Goal: Complete application form: Complete application form

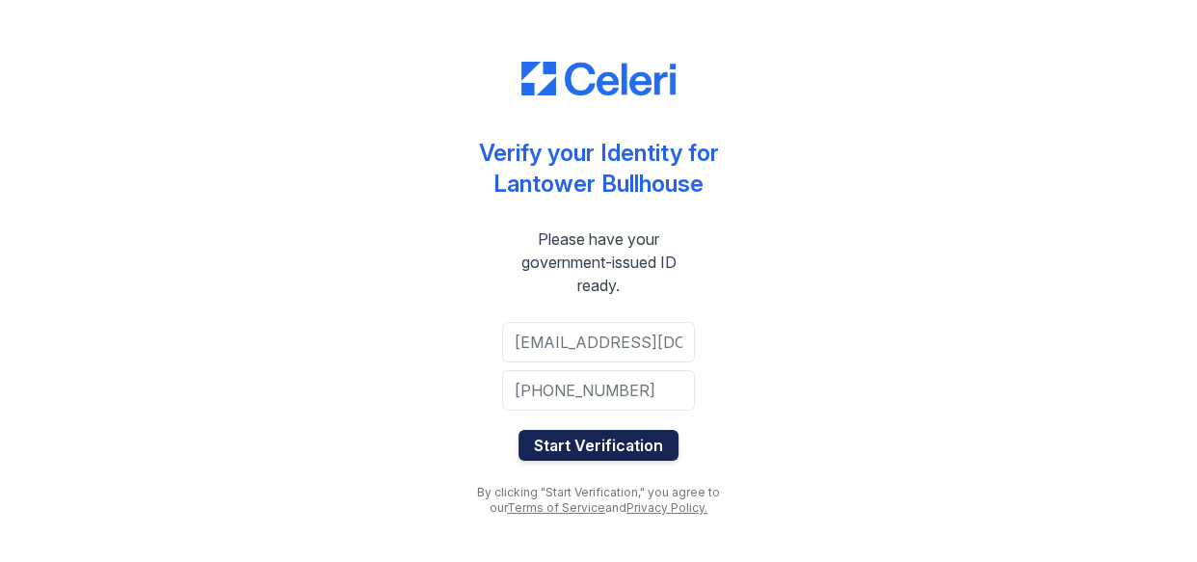
click at [598, 446] on button "Start Verification" at bounding box center [599, 445] width 160 height 31
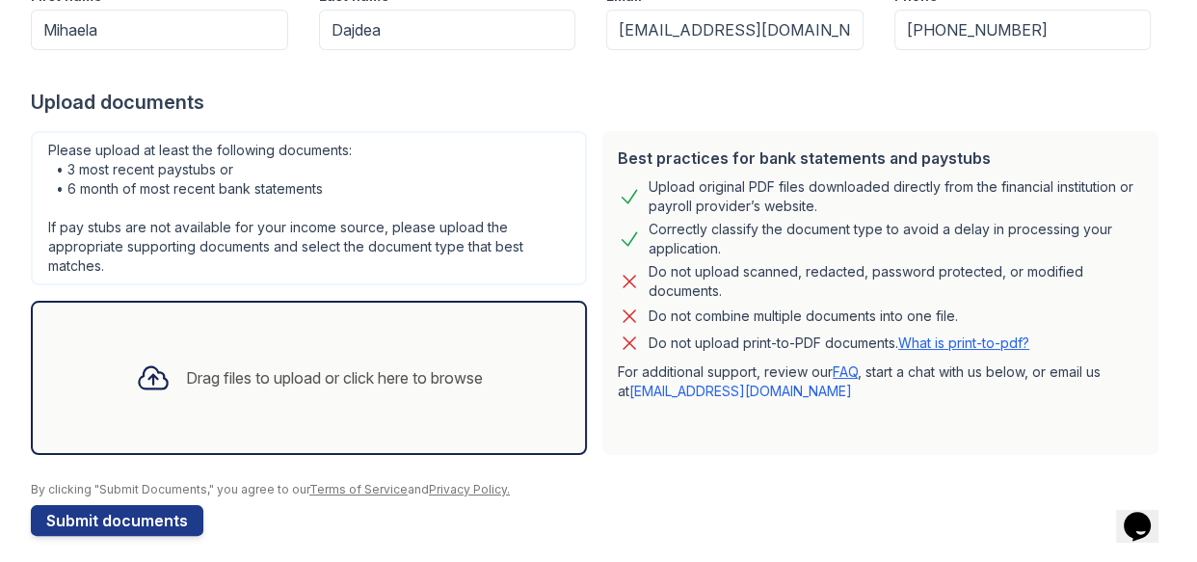
scroll to position [316, 0]
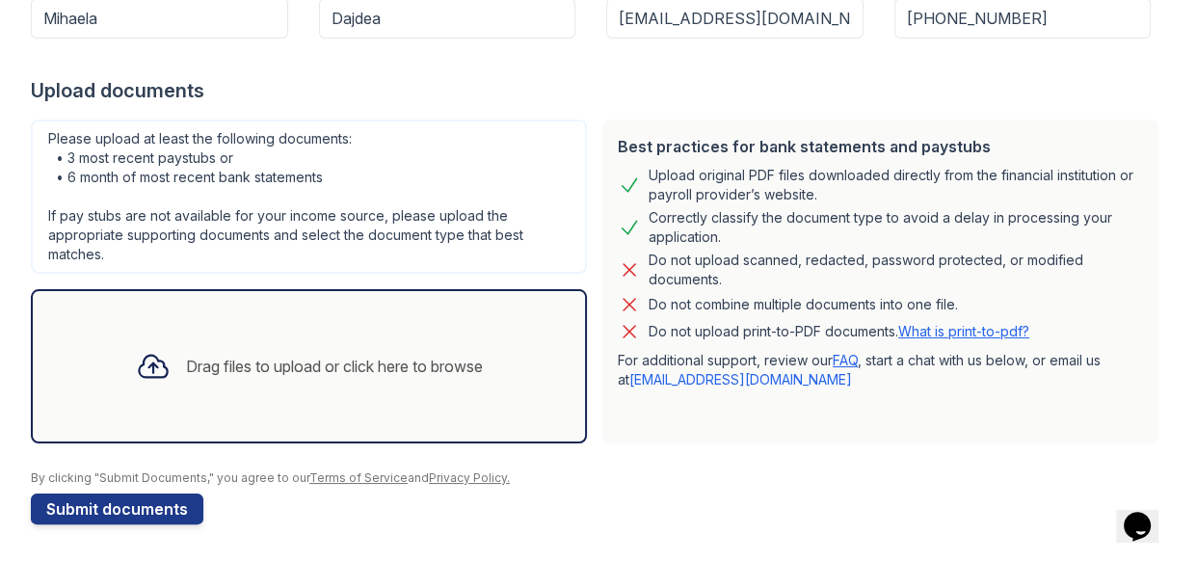
drag, startPoint x: 1191, startPoint y: 242, endPoint x: 22, endPoint y: 24, distance: 1188.6
click at [141, 362] on icon at bounding box center [153, 366] width 35 height 35
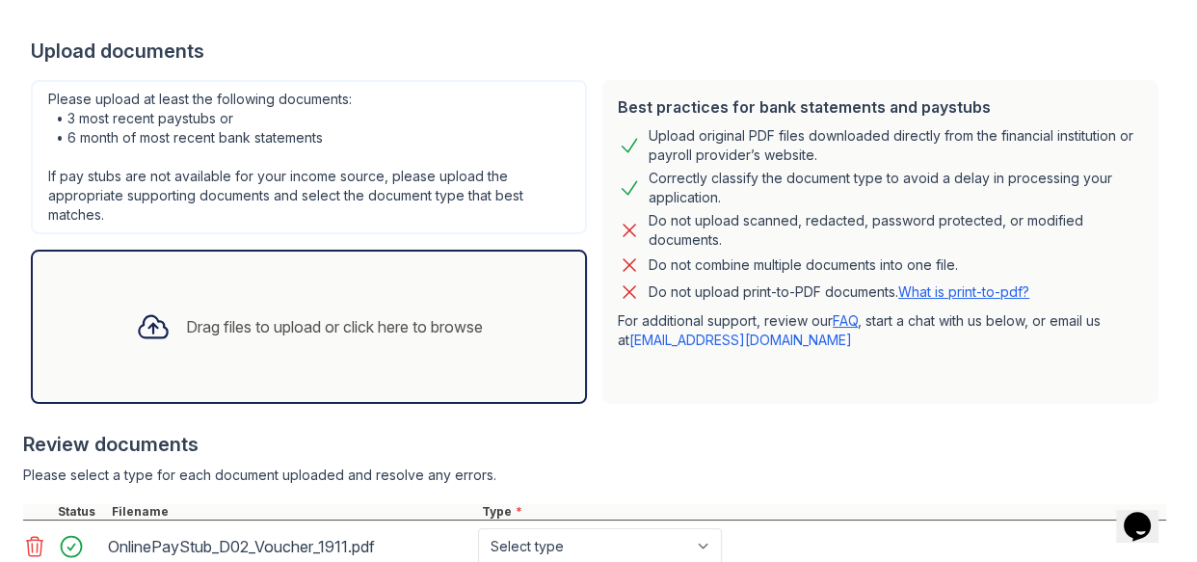
scroll to position [347, 0]
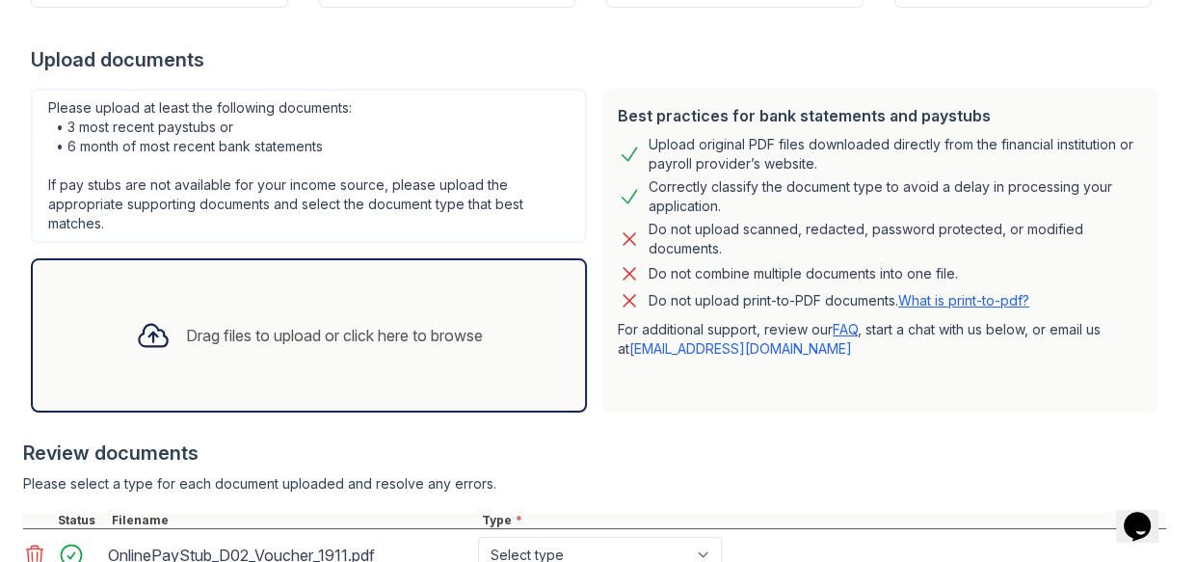
click at [311, 325] on div "Drag files to upload or click here to browse" at bounding box center [334, 335] width 297 height 23
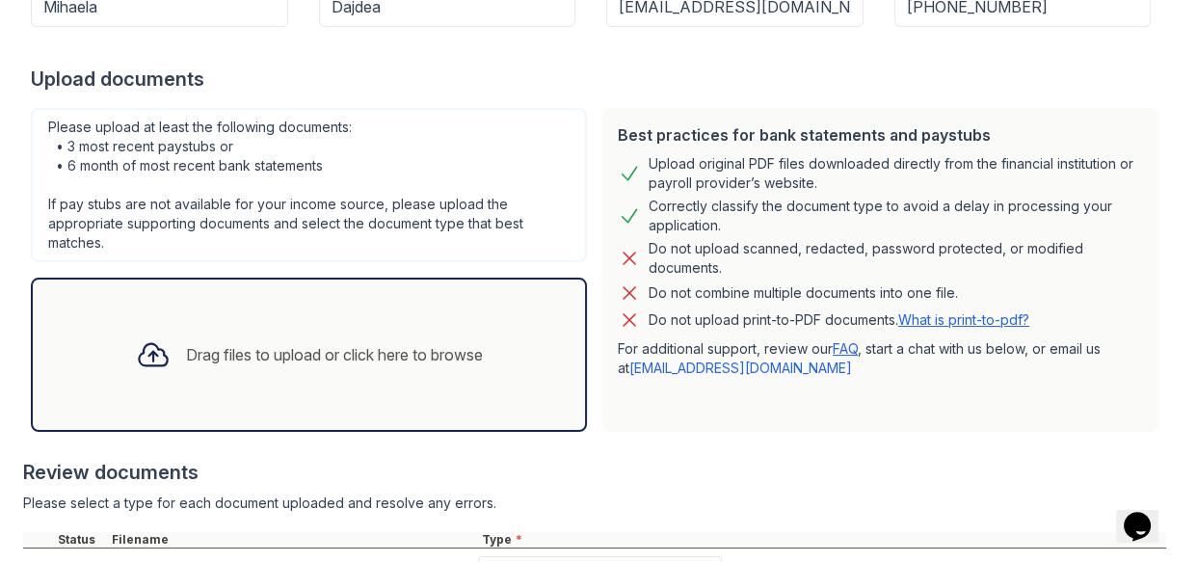
scroll to position [279, 0]
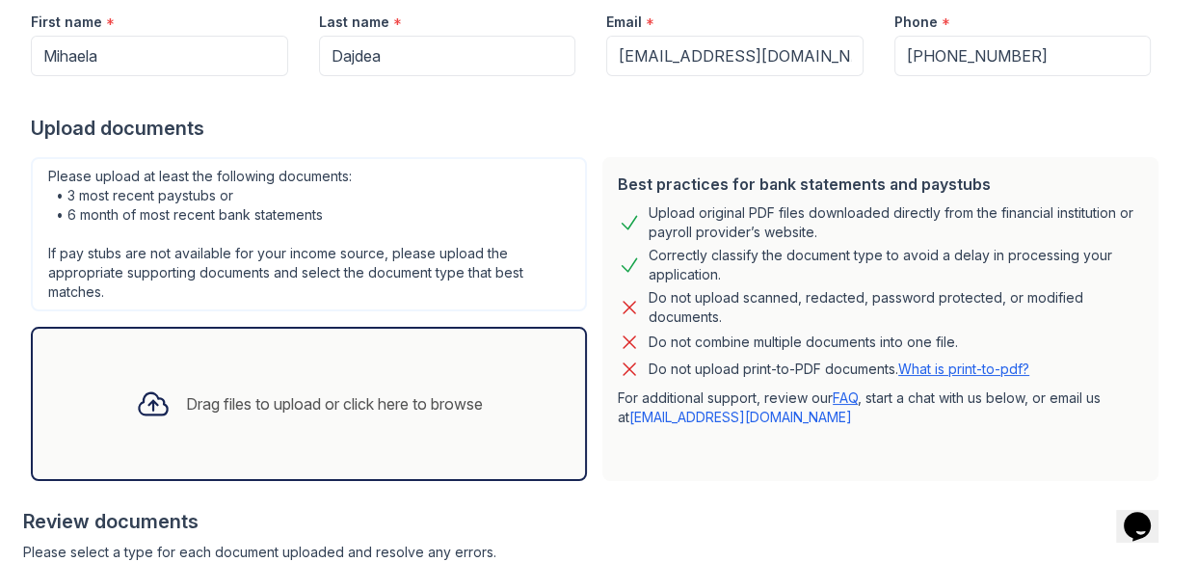
click at [350, 393] on div "Drag files to upload or click here to browse" at bounding box center [334, 403] width 297 height 23
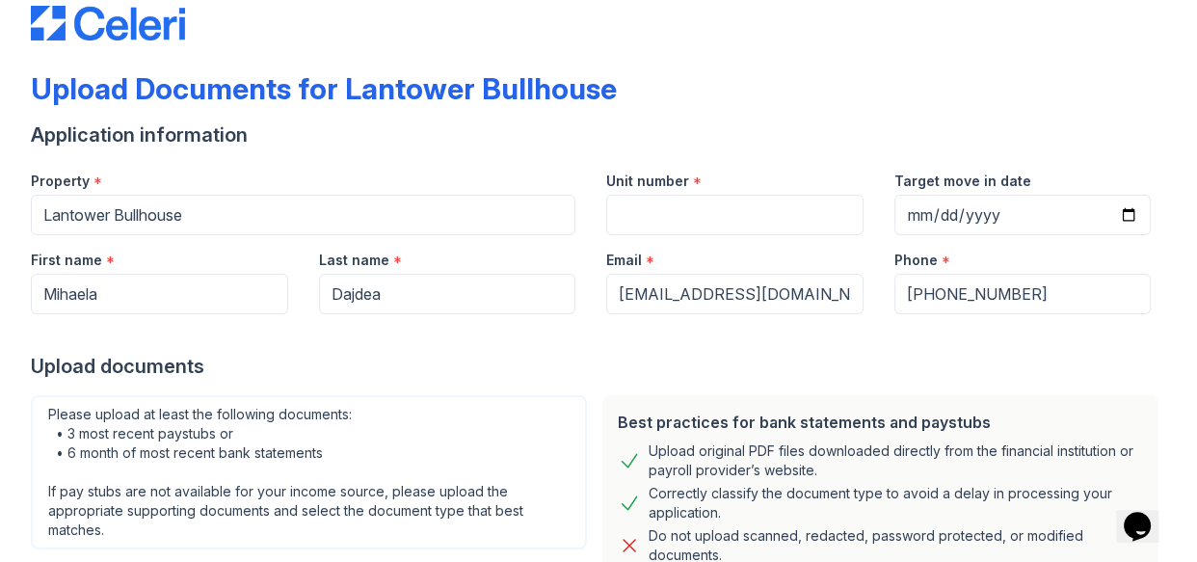
scroll to position [532, 0]
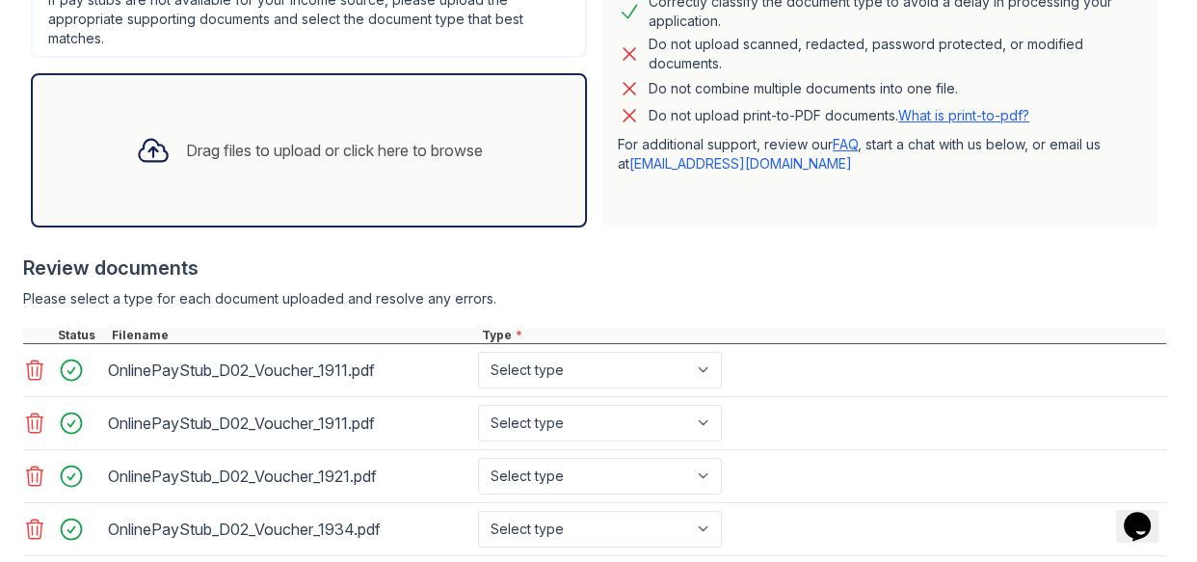
click at [263, 147] on div "Drag files to upload or click here to browse" at bounding box center [334, 150] width 297 height 23
click at [221, 146] on div "Drag files to upload or click here to browse" at bounding box center [334, 150] width 297 height 23
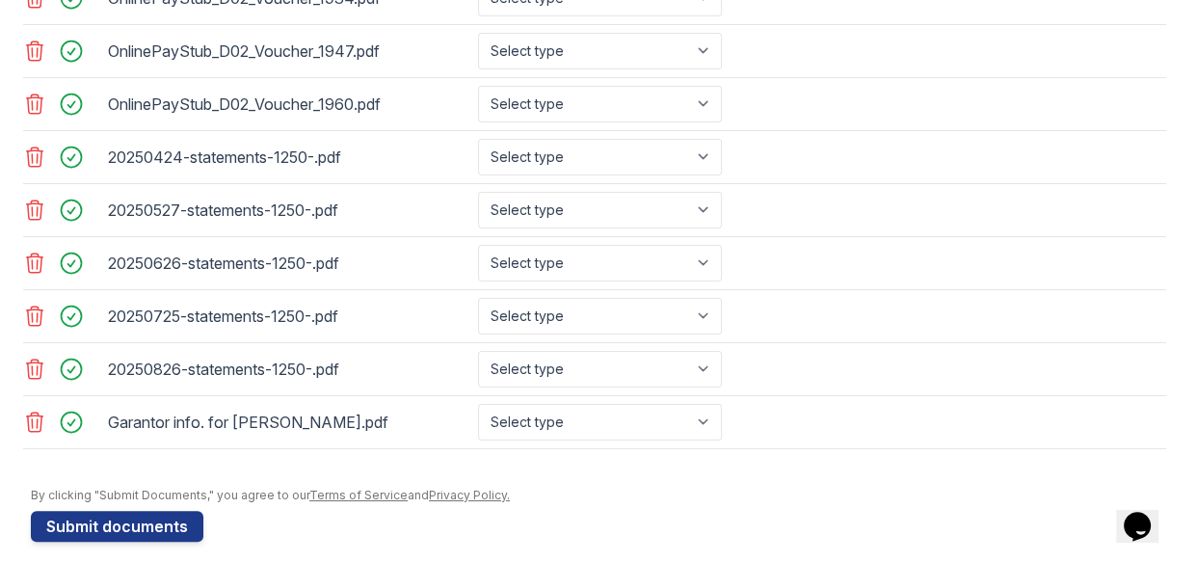
scroll to position [1078, 0]
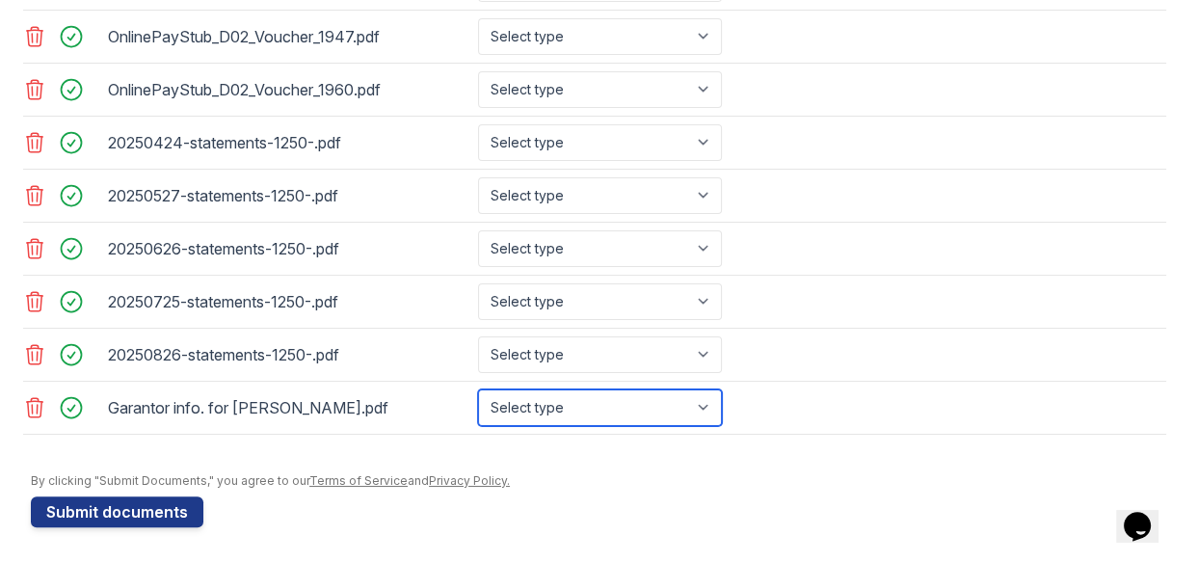
click at [712, 405] on select "Select type Paystub Bank Statement Offer Letter Tax Documents Benefit Award Let…" at bounding box center [600, 407] width 244 height 37
select select "paystub"
click at [478, 389] on select "Select type Paystub Bank Statement Offer Letter Tax Documents Benefit Award Let…" at bounding box center [600, 407] width 244 height 37
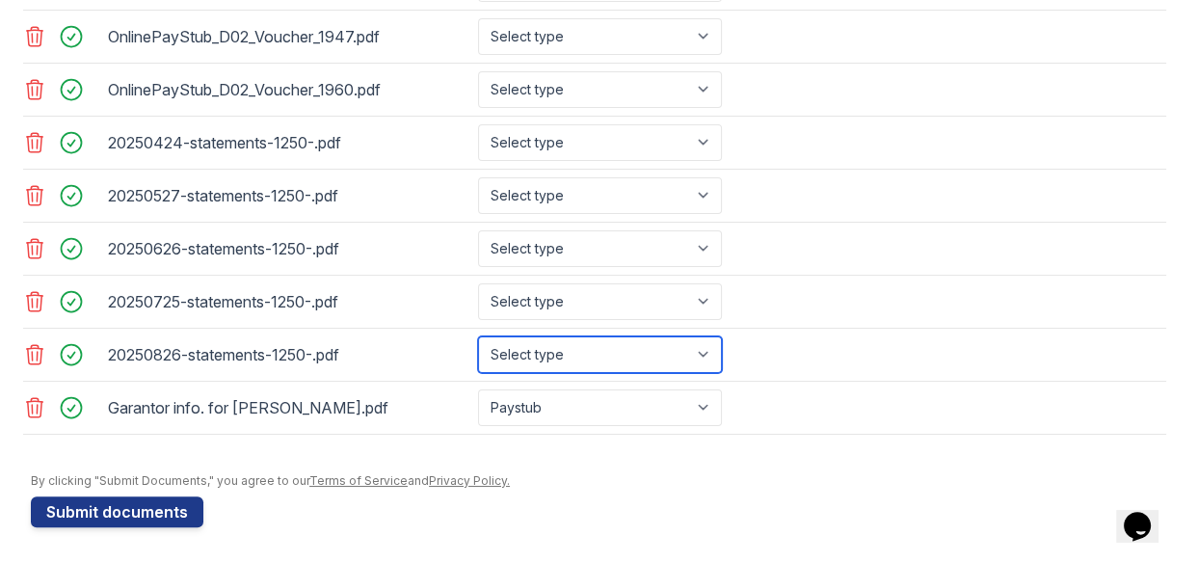
click at [708, 352] on select "Select type Paystub Bank Statement Offer Letter Tax Documents Benefit Award Let…" at bounding box center [600, 354] width 244 height 37
select select "bank_statement"
click at [478, 336] on select "Select type Paystub Bank Statement Offer Letter Tax Documents Benefit Award Let…" at bounding box center [600, 354] width 244 height 37
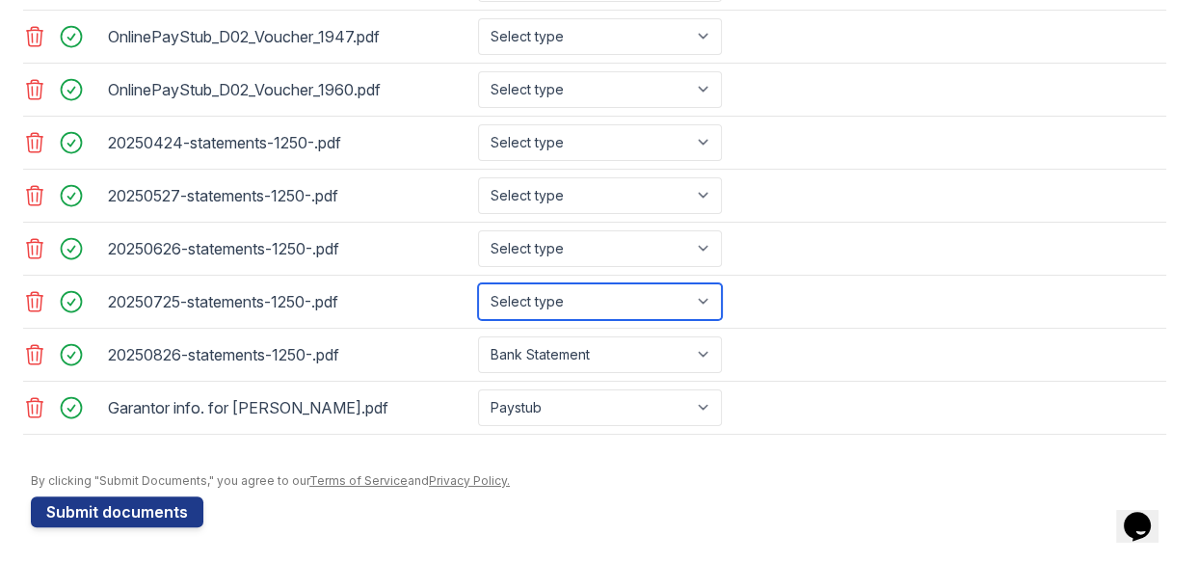
click at [709, 293] on select "Select type Paystub Bank Statement Offer Letter Tax Documents Benefit Award Let…" at bounding box center [600, 301] width 244 height 37
select select "bank_statement"
click at [478, 283] on select "Select type Paystub Bank Statement Offer Letter Tax Documents Benefit Award Let…" at bounding box center [600, 301] width 244 height 37
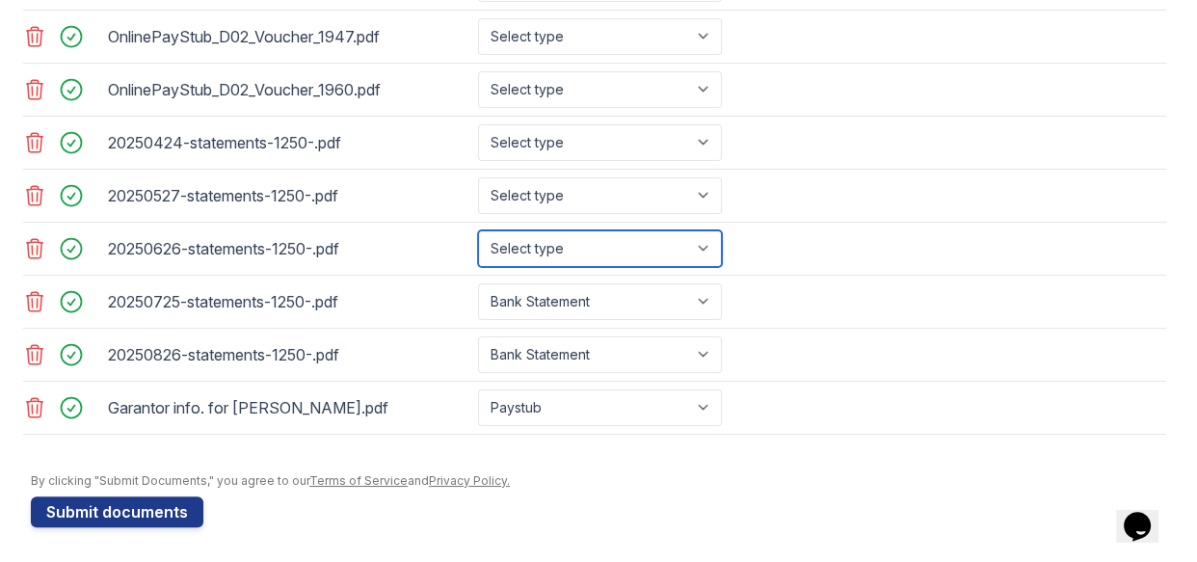
click at [712, 250] on select "Select type Paystub Bank Statement Offer Letter Tax Documents Benefit Award Let…" at bounding box center [600, 248] width 244 height 37
select select "bank_statement"
click at [478, 230] on select "Select type Paystub Bank Statement Offer Letter Tax Documents Benefit Award Let…" at bounding box center [600, 248] width 244 height 37
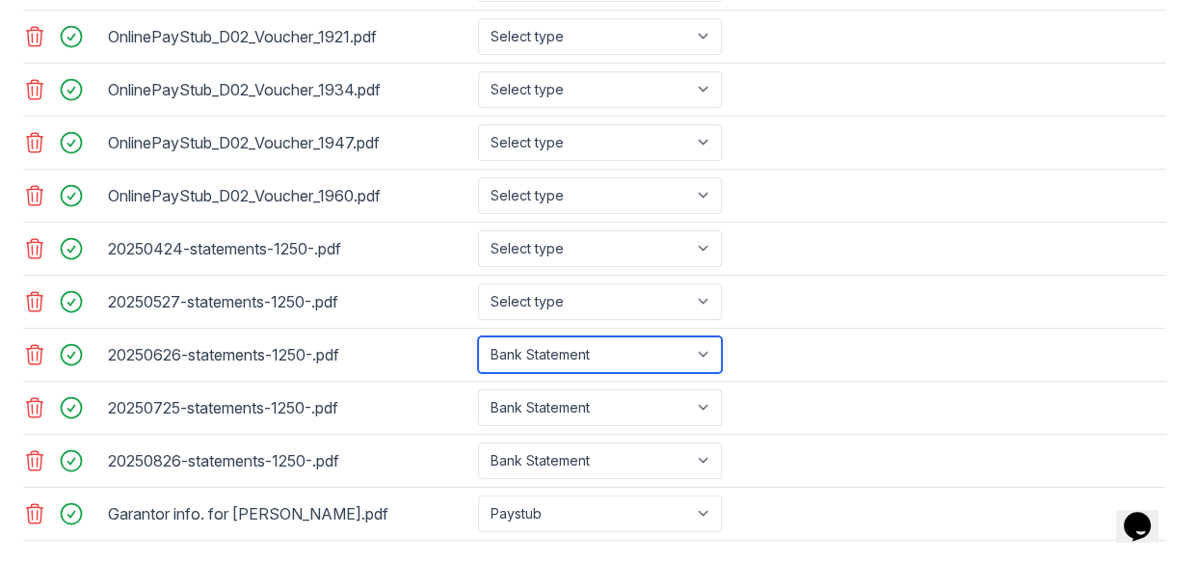
scroll to position [969, 0]
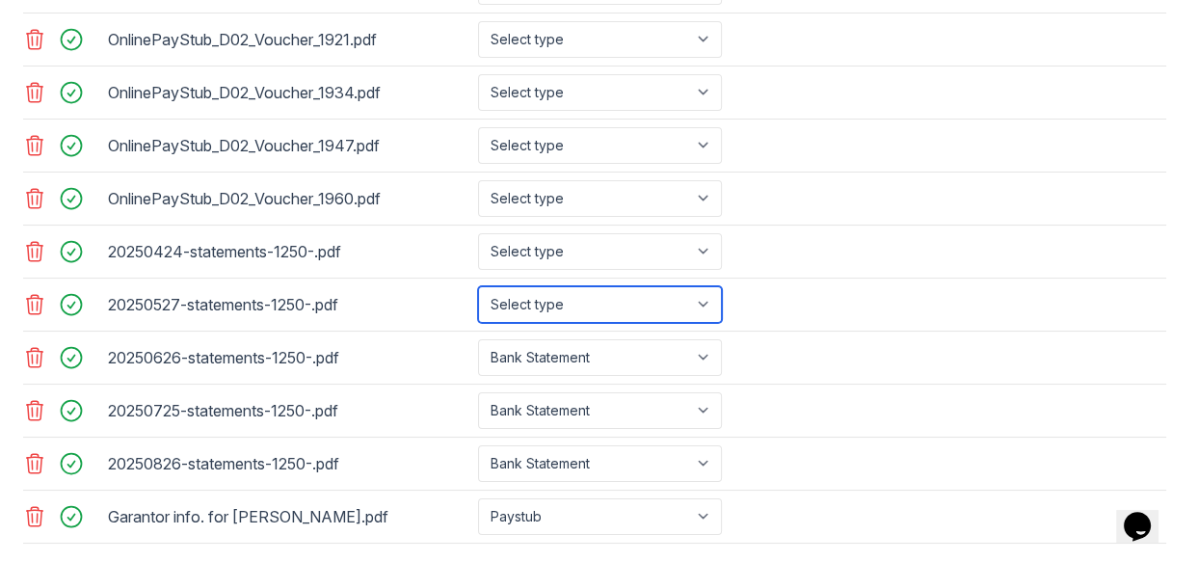
click at [704, 299] on select "Select type Paystub Bank Statement Offer Letter Tax Documents Benefit Award Let…" at bounding box center [600, 304] width 244 height 37
select select "bank_statement"
click at [478, 286] on select "Select type Paystub Bank Statement Offer Letter Tax Documents Benefit Award Let…" at bounding box center [600, 304] width 244 height 37
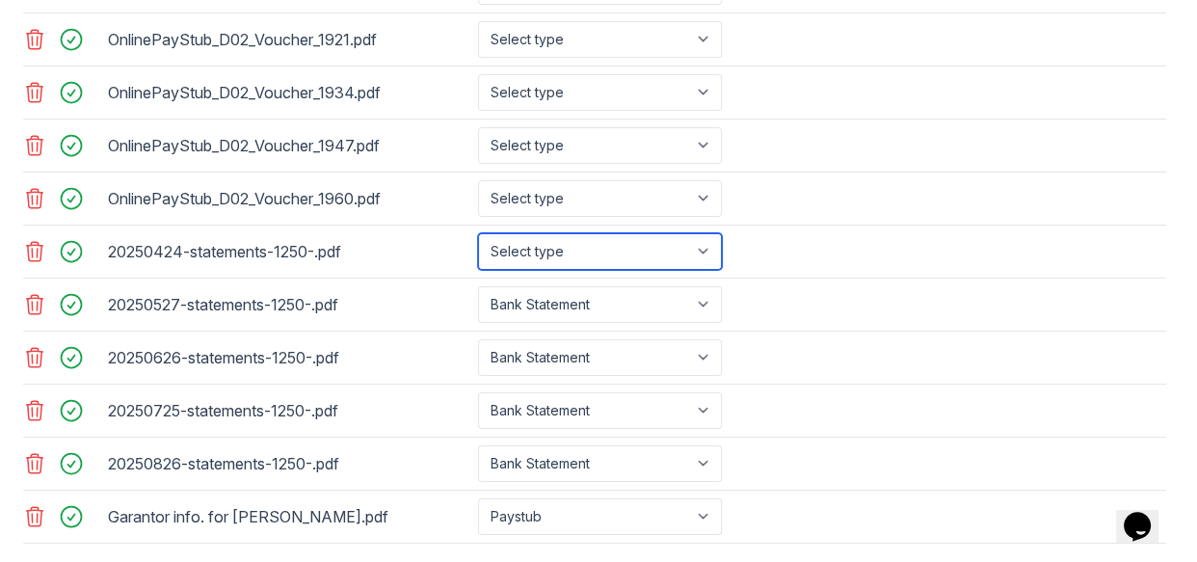
click at [707, 247] on select "Select type Paystub Bank Statement Offer Letter Tax Documents Benefit Award Let…" at bounding box center [600, 251] width 244 height 37
select select "paystub"
click at [478, 233] on select "Select type Paystub Bank Statement Offer Letter Tax Documents Benefit Award Let…" at bounding box center [600, 251] width 244 height 37
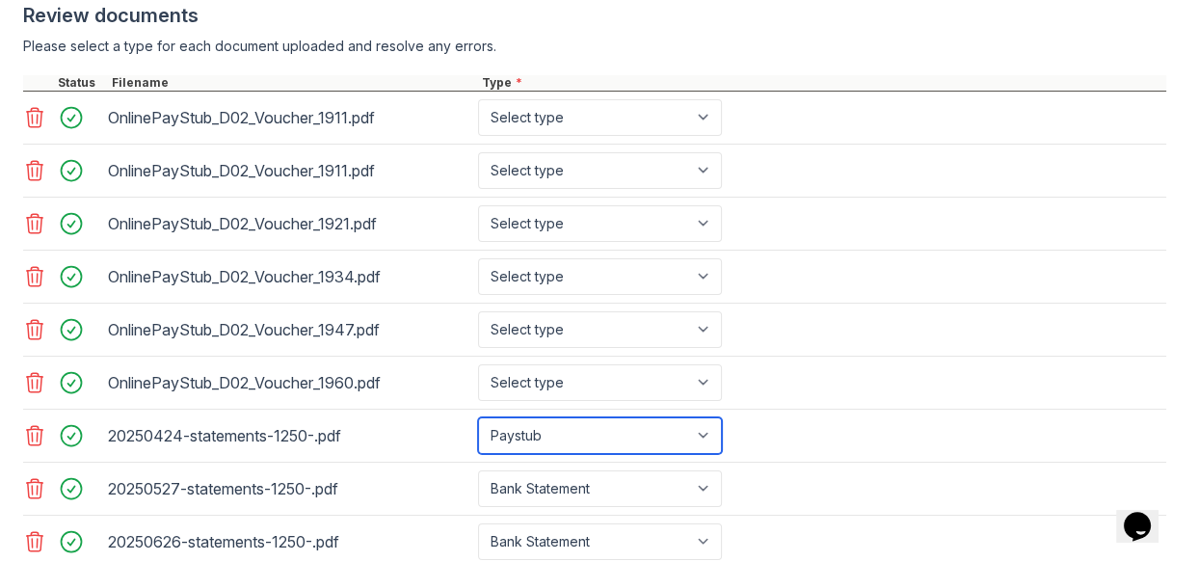
scroll to position [774, 0]
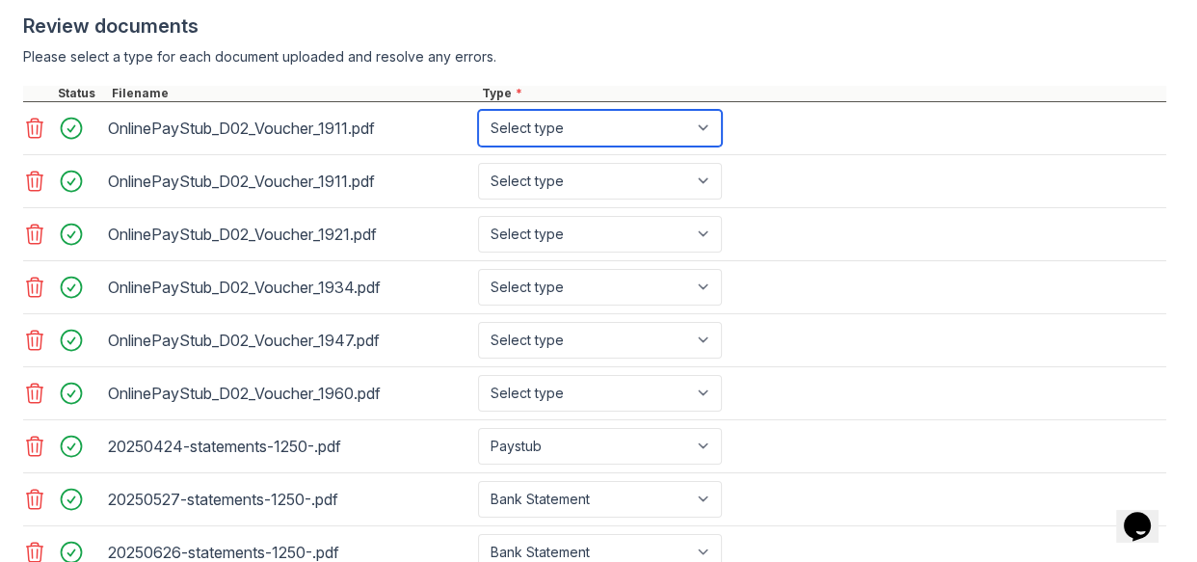
click at [712, 122] on select "Select type Paystub Bank Statement Offer Letter Tax Documents Benefit Award Let…" at bounding box center [600, 128] width 244 height 37
select select "paystub"
click at [478, 110] on select "Select type Paystub Bank Statement Offer Letter Tax Documents Benefit Award Let…" at bounding box center [600, 128] width 244 height 37
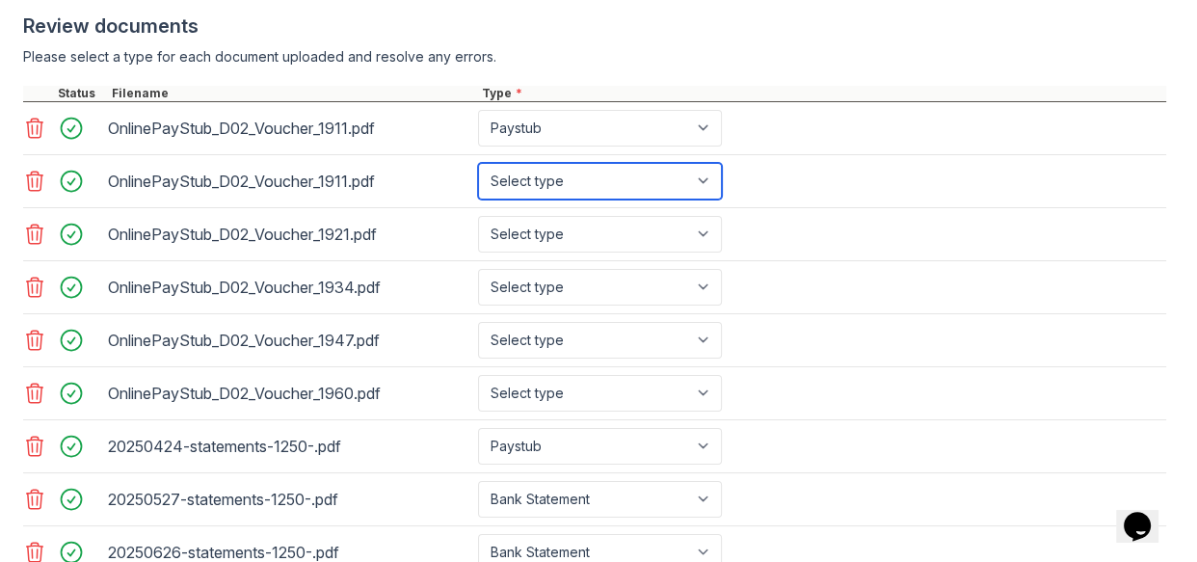
click at [707, 184] on select "Select type Paystub Bank Statement Offer Letter Tax Documents Benefit Award Let…" at bounding box center [600, 181] width 244 height 37
select select "paystub"
click at [478, 163] on select "Select type Paystub Bank Statement Offer Letter Tax Documents Benefit Award Let…" at bounding box center [600, 181] width 244 height 37
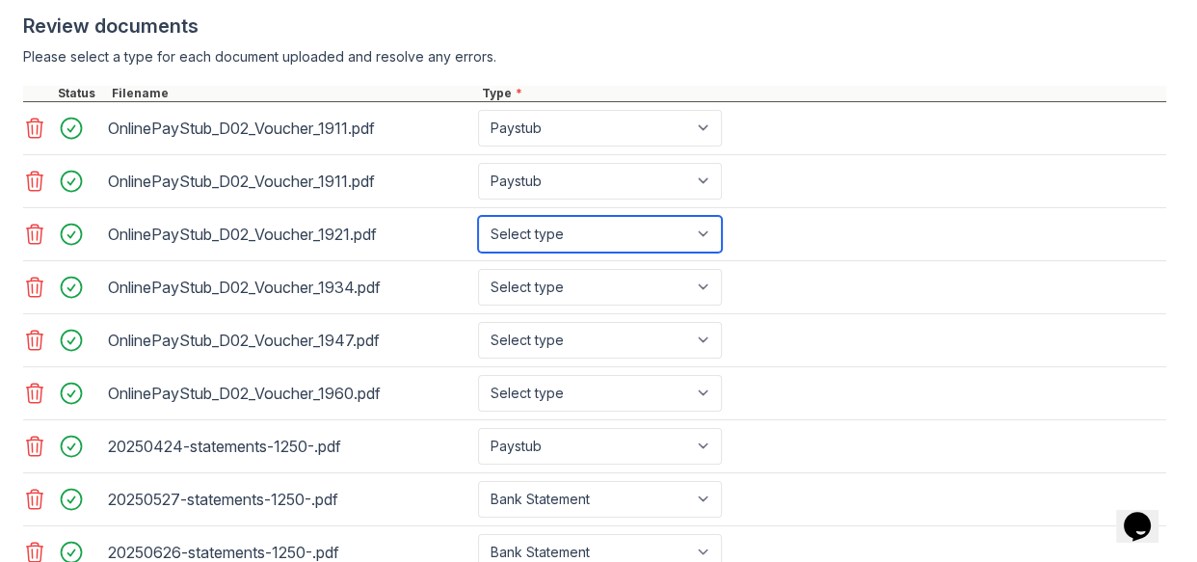
click at [706, 235] on select "Select type Paystub Bank Statement Offer Letter Tax Documents Benefit Award Let…" at bounding box center [600, 234] width 244 height 37
select select "paystub"
click at [478, 216] on select "Select type Paystub Bank Statement Offer Letter Tax Documents Benefit Award Let…" at bounding box center [600, 234] width 244 height 37
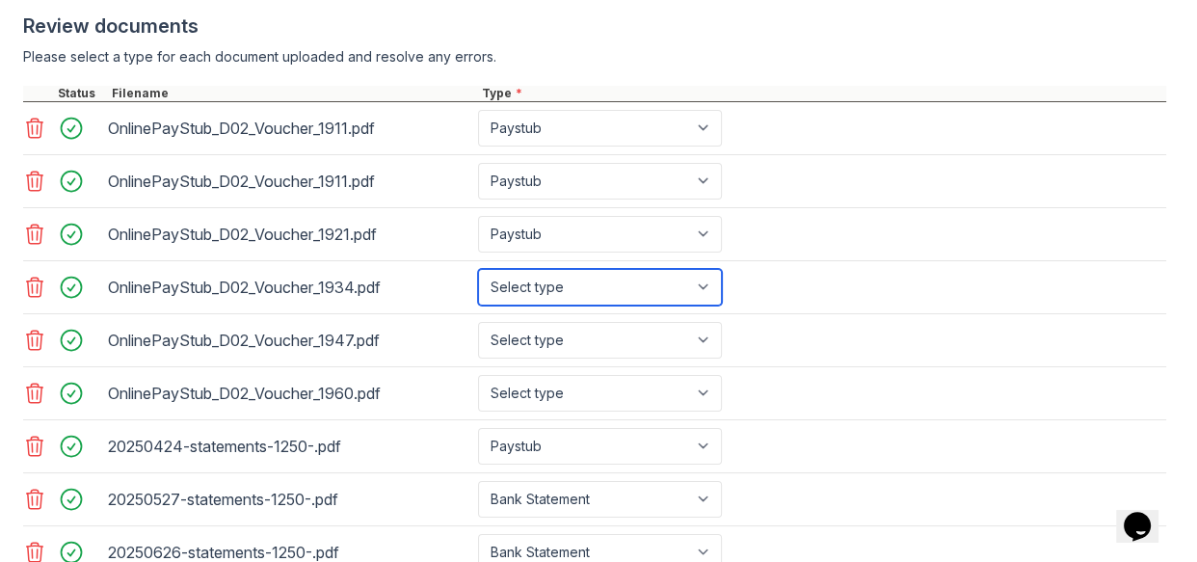
click at [711, 285] on select "Select type Paystub Bank Statement Offer Letter Tax Documents Benefit Award Let…" at bounding box center [600, 287] width 244 height 37
select select "paystub"
click at [478, 269] on select "Select type Paystub Bank Statement Offer Letter Tax Documents Benefit Award Let…" at bounding box center [600, 287] width 244 height 37
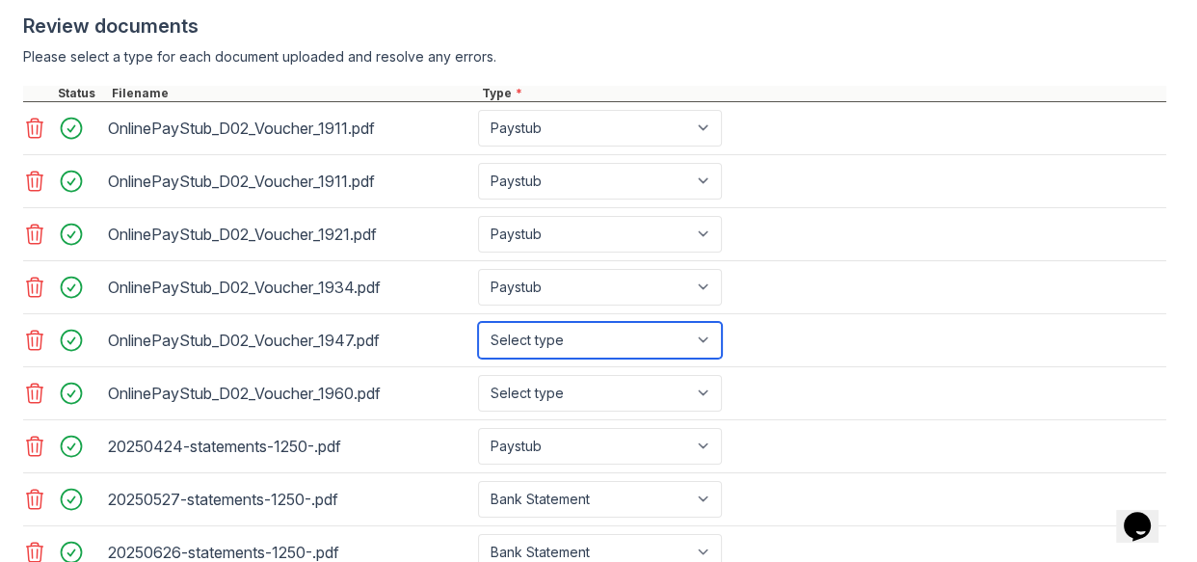
click at [715, 339] on select "Select type Paystub Bank Statement Offer Letter Tax Documents Benefit Award Let…" at bounding box center [600, 340] width 244 height 37
select select "paystub"
click at [478, 322] on select "Select type Paystub Bank Statement Offer Letter Tax Documents Benefit Award Let…" at bounding box center [600, 340] width 244 height 37
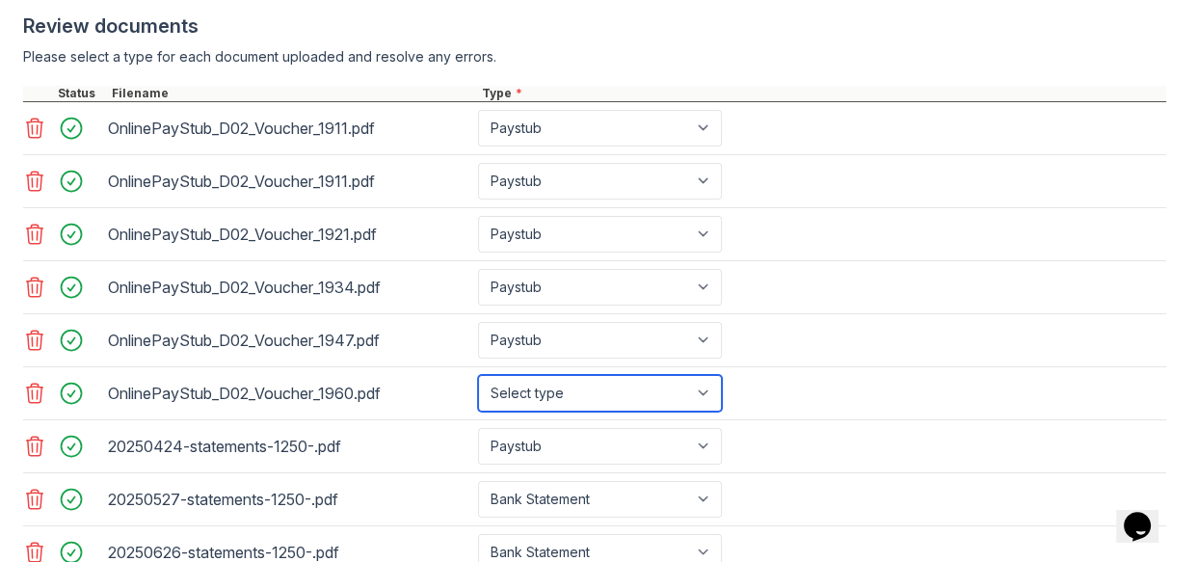
click at [713, 394] on select "Select type Paystub Bank Statement Offer Letter Tax Documents Benefit Award Let…" at bounding box center [600, 393] width 244 height 37
select select "paystub"
click at [478, 375] on select "Select type Paystub Bank Statement Offer Letter Tax Documents Benefit Award Let…" at bounding box center [600, 393] width 244 height 37
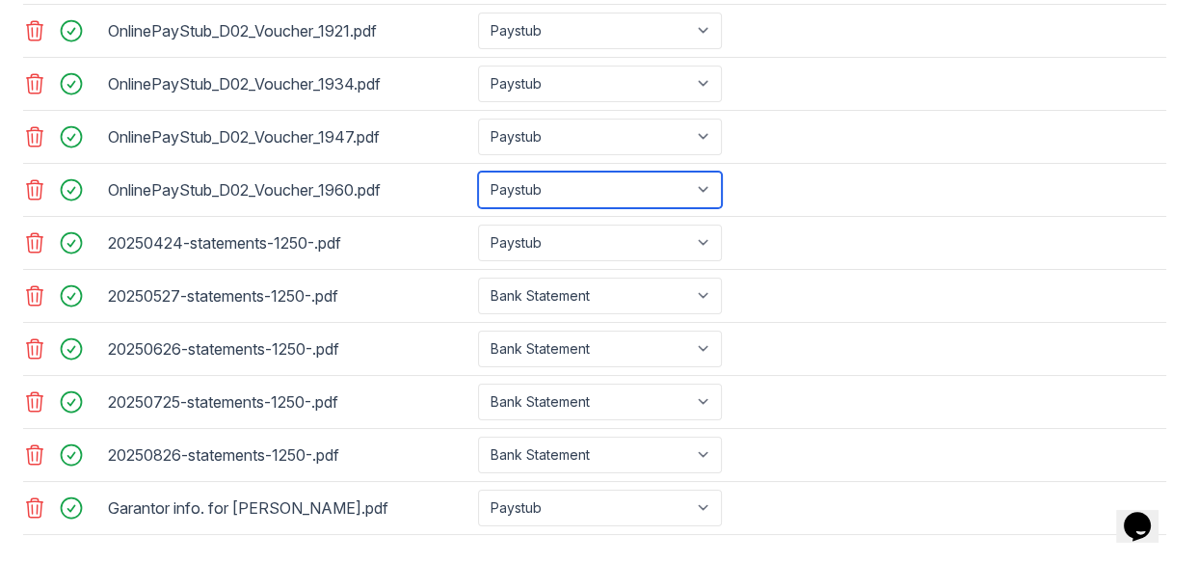
scroll to position [980, 0]
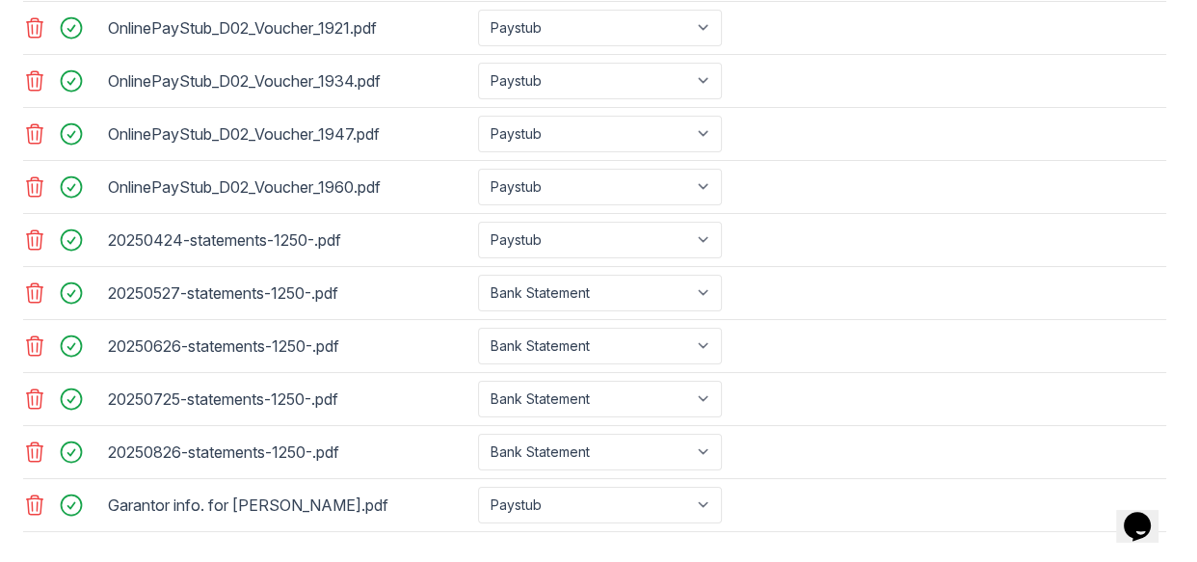
click at [30, 240] on icon at bounding box center [34, 239] width 23 height 23
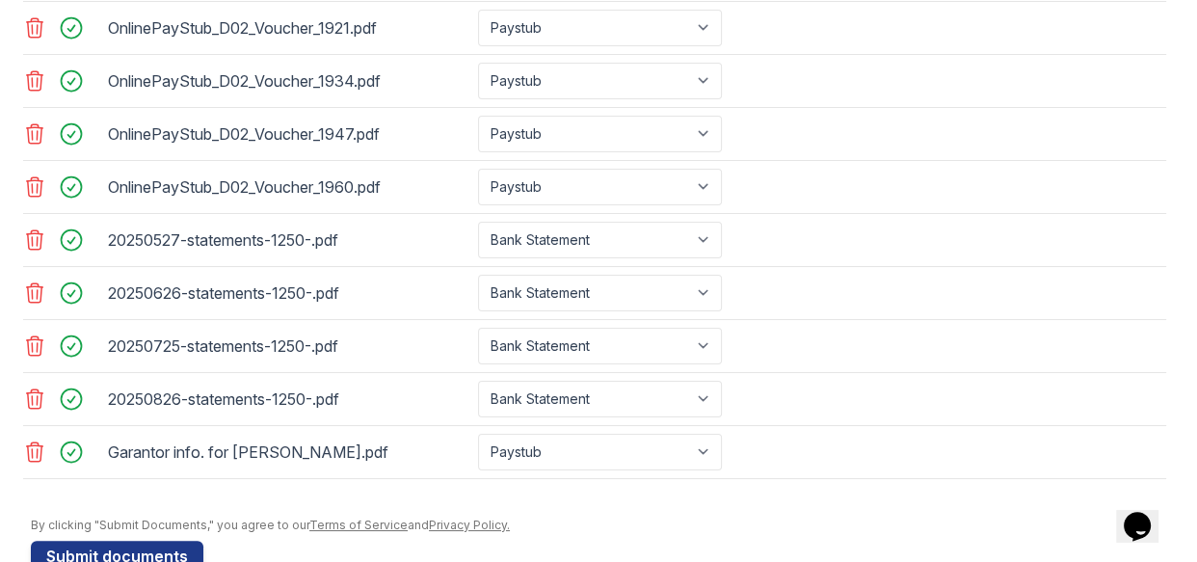
click at [30, 241] on icon at bounding box center [34, 239] width 23 height 23
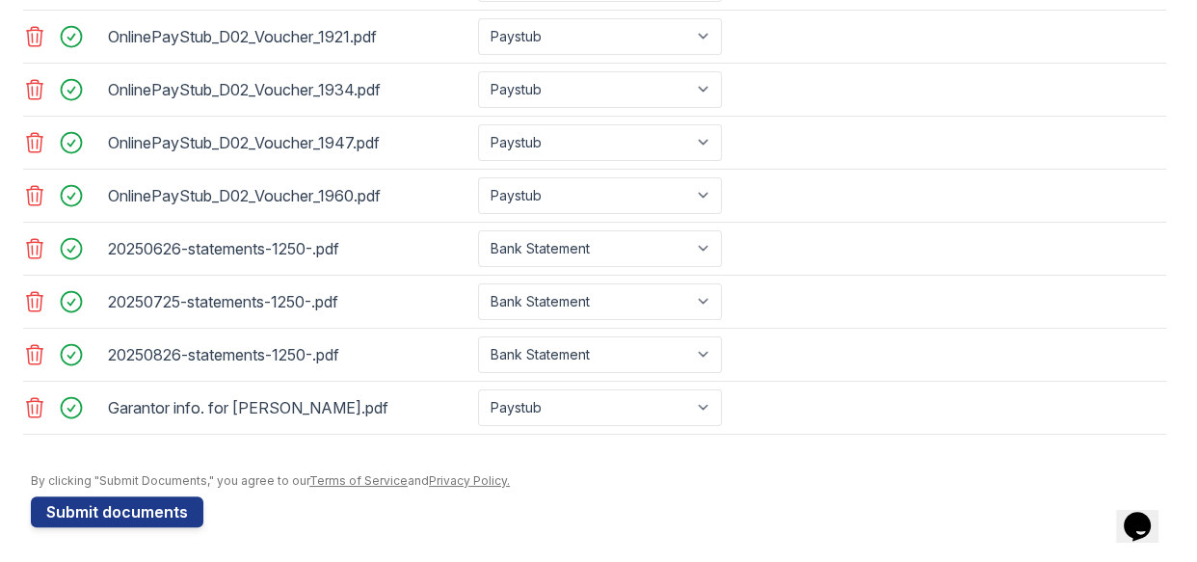
click at [32, 241] on icon at bounding box center [34, 248] width 23 height 23
click at [39, 300] on icon at bounding box center [34, 301] width 23 height 23
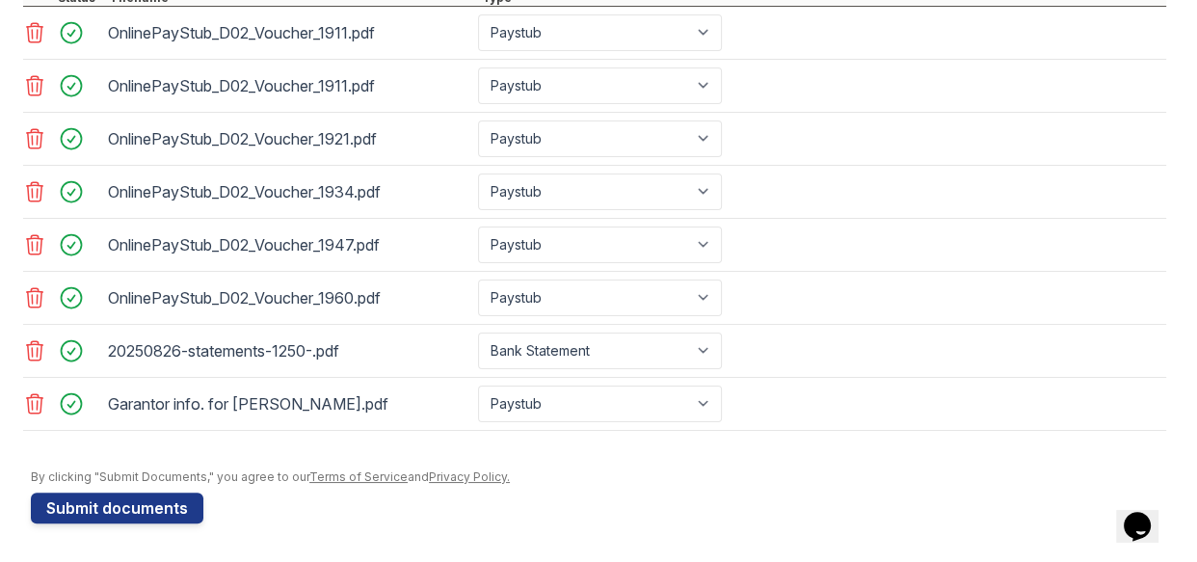
scroll to position [867, 0]
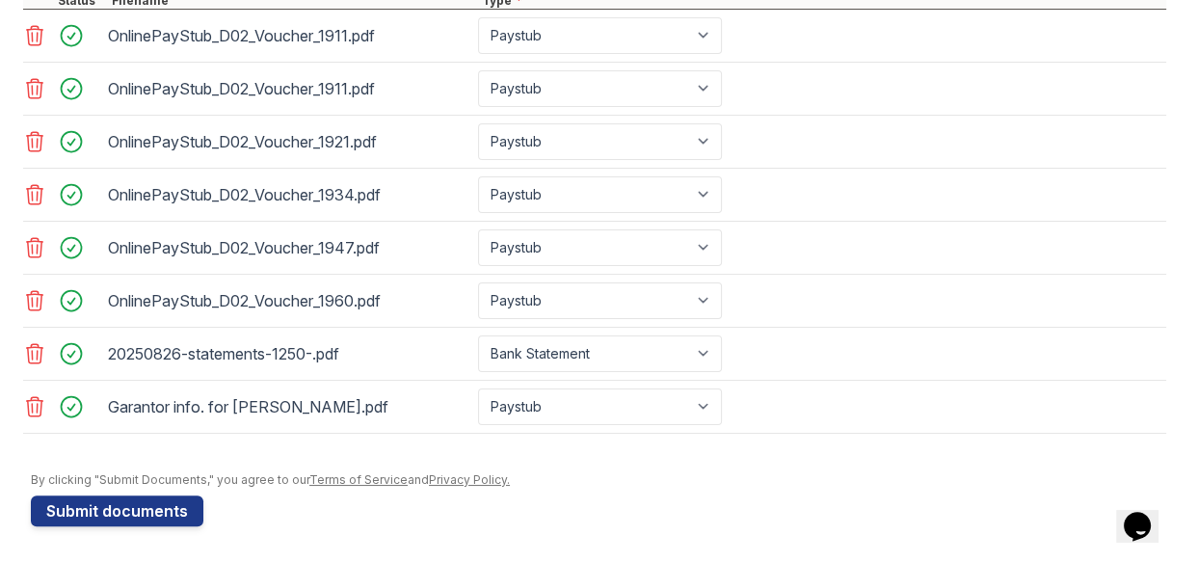
click at [40, 351] on icon at bounding box center [35, 353] width 16 height 19
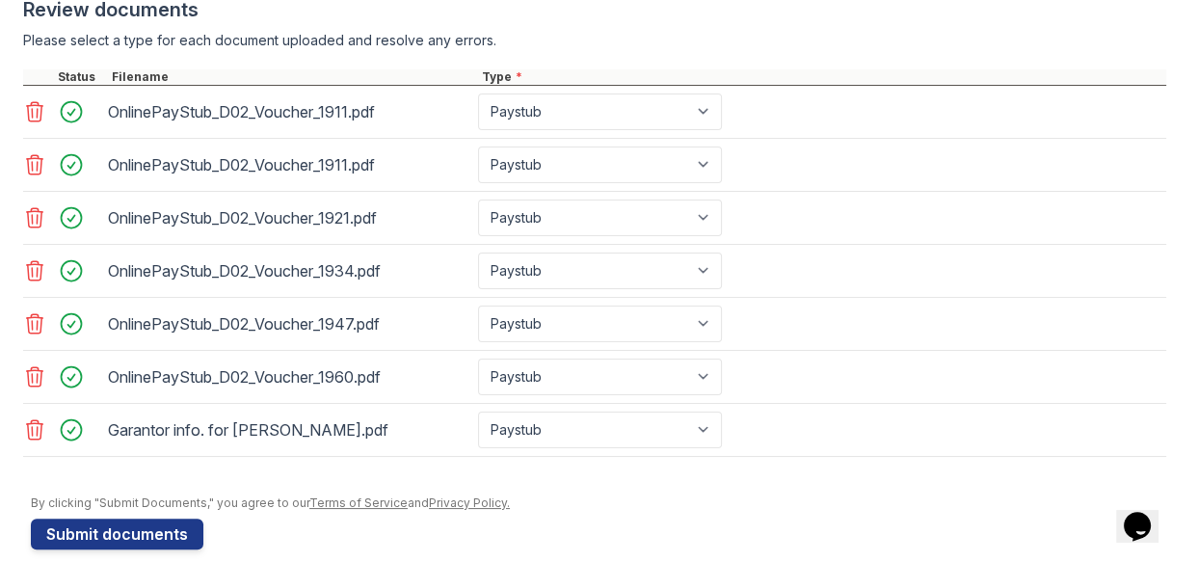
scroll to position [814, 0]
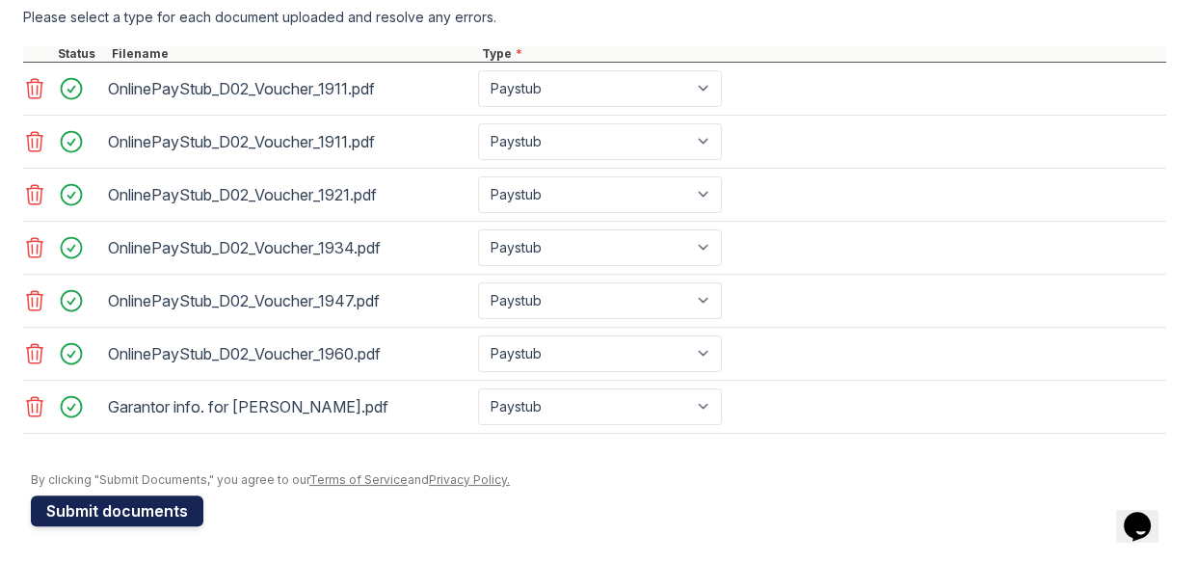
click at [117, 515] on button "Submit documents" at bounding box center [117, 511] width 173 height 31
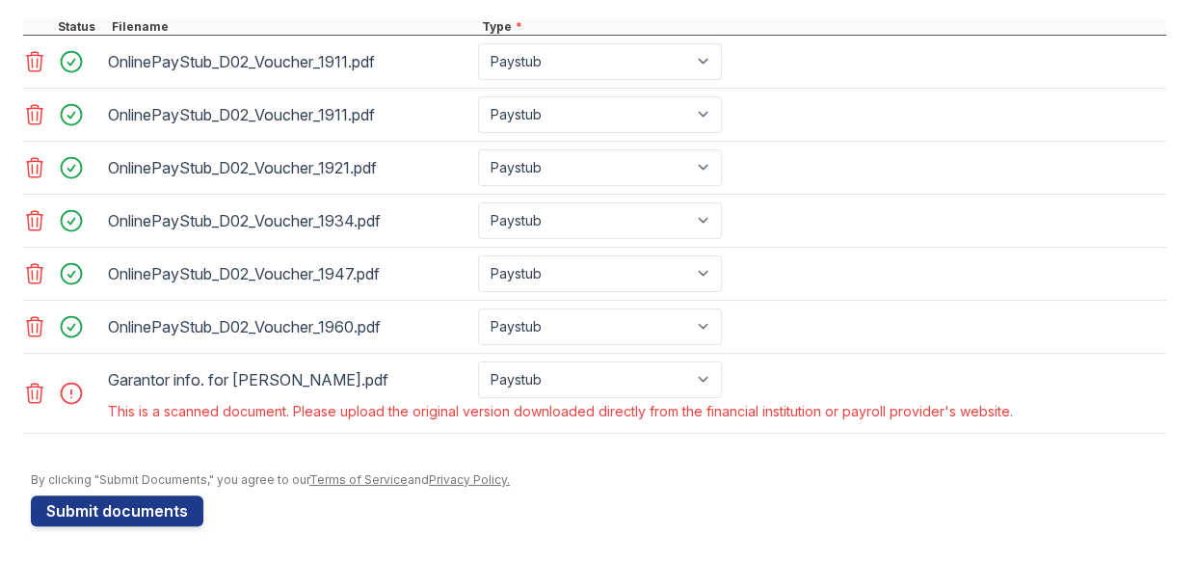
scroll to position [906, 0]
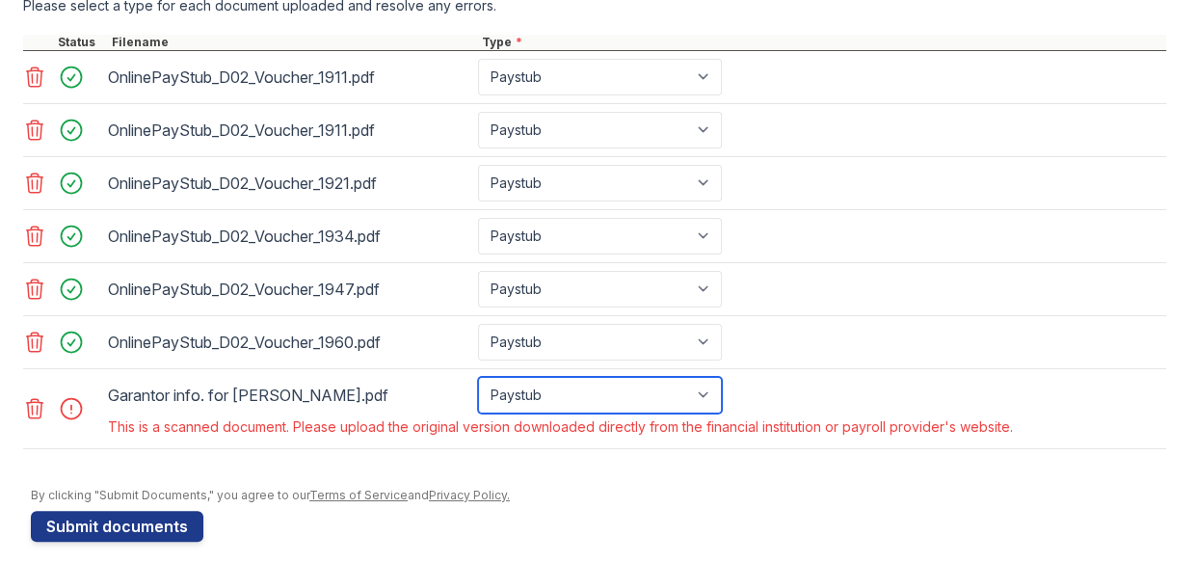
click at [708, 394] on select "Paystub Bank Statement Offer Letter Tax Documents Benefit Award Letter Investme…" at bounding box center [600, 395] width 244 height 37
select select "offer_letter"
click at [478, 377] on select "Paystub Bank Statement Offer Letter Tax Documents Benefit Award Letter Investme…" at bounding box center [600, 395] width 244 height 37
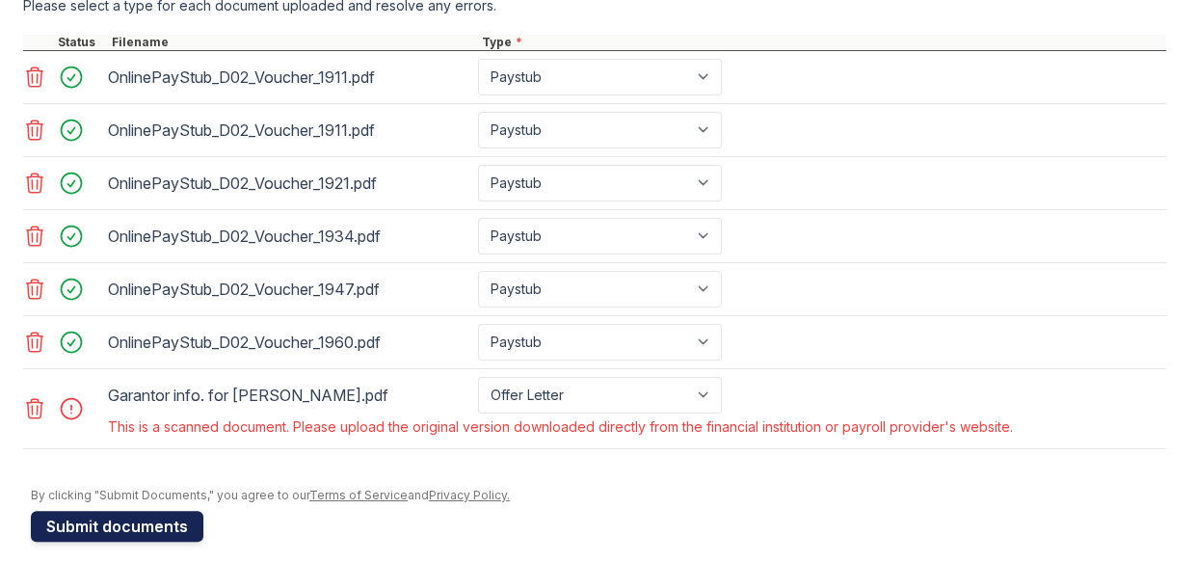
click at [153, 526] on button "Submit documents" at bounding box center [117, 526] width 173 height 31
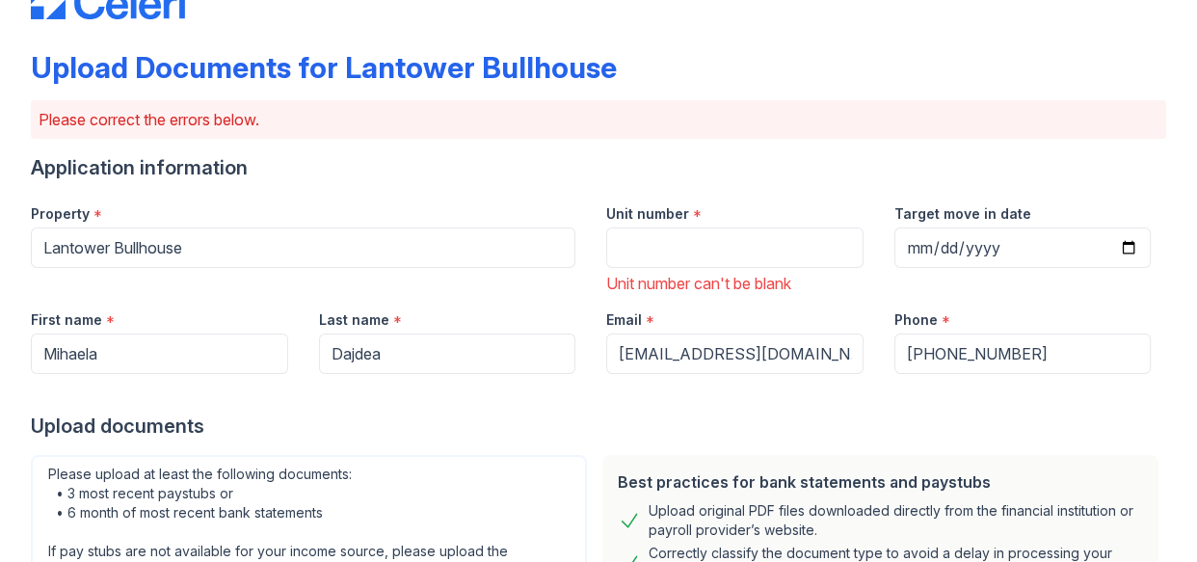
scroll to position [0, 0]
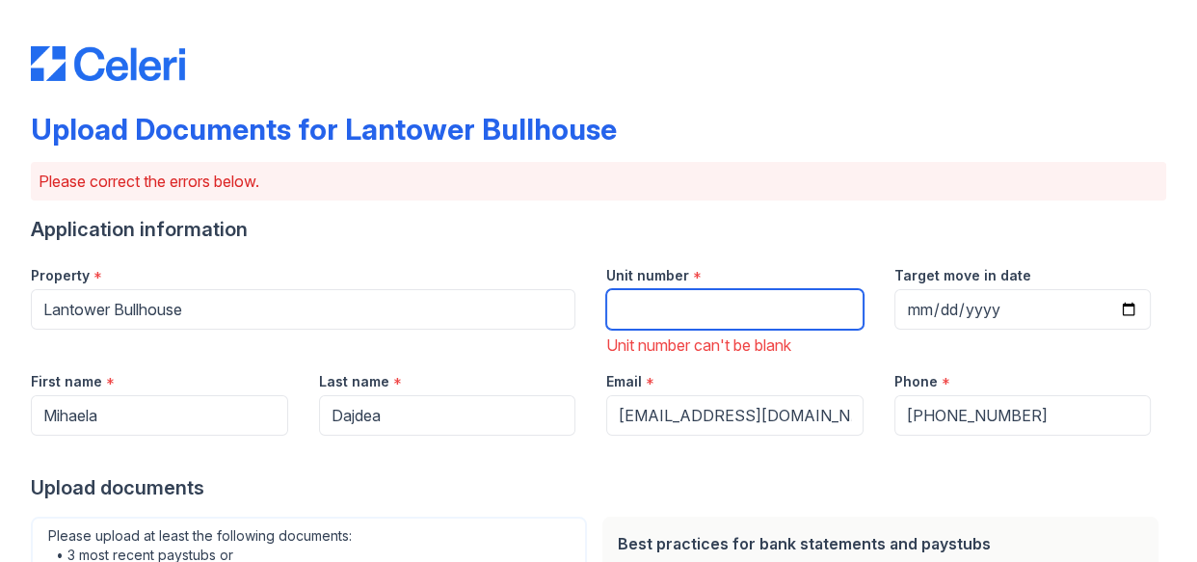
click at [649, 308] on input "Unit number" at bounding box center [734, 309] width 257 height 40
click at [677, 320] on input "Unit number" at bounding box center [734, 309] width 257 height 40
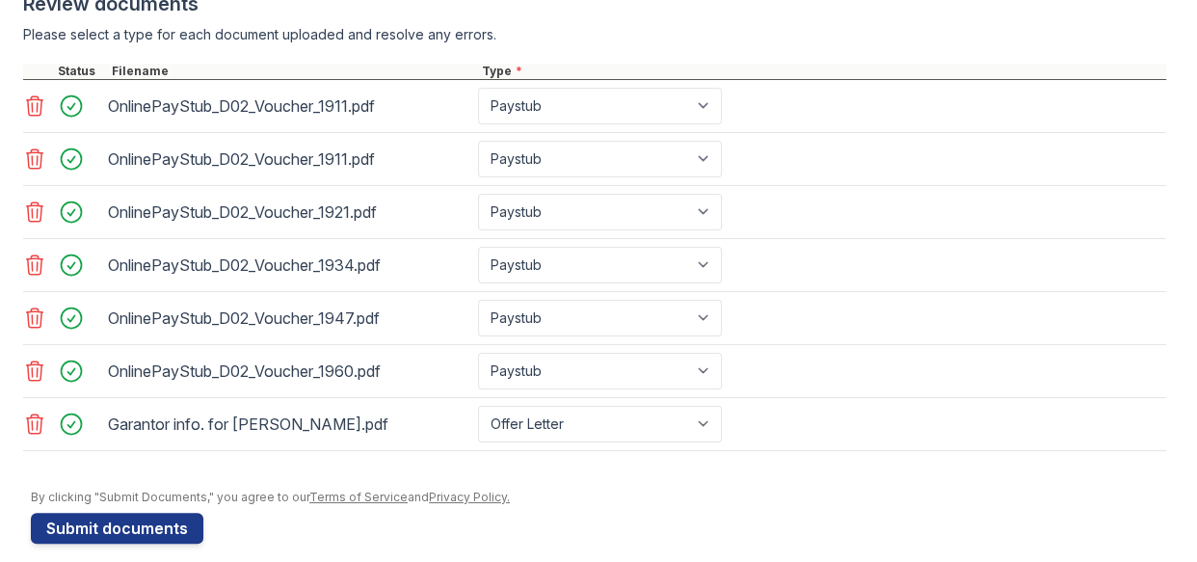
scroll to position [895, 0]
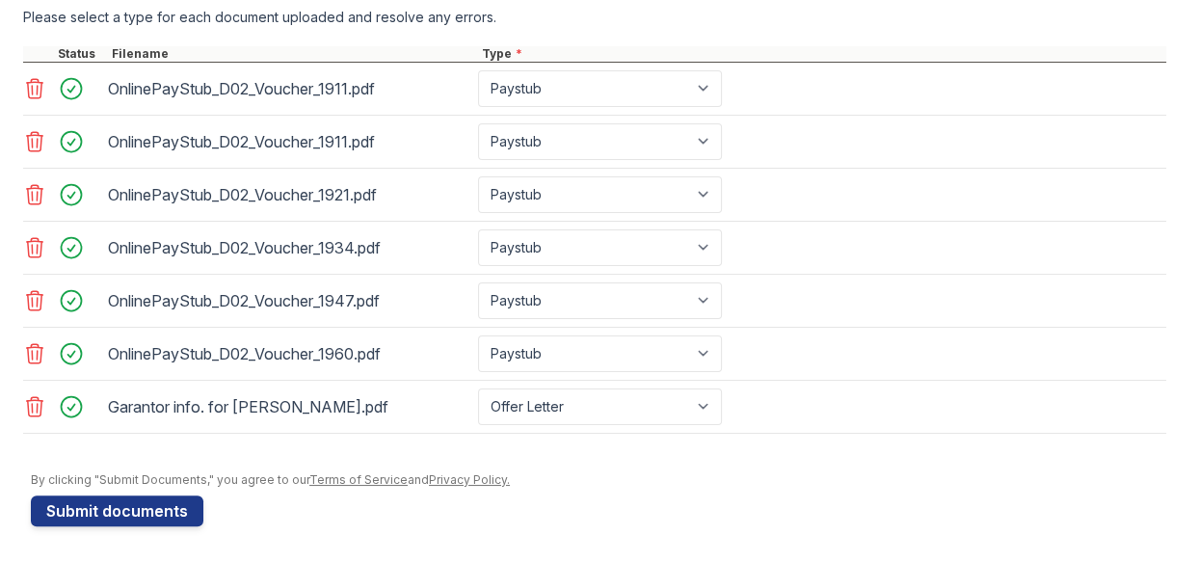
type input "511"
click at [710, 411] on select "Paystub Bank Statement Offer Letter Tax Documents Benefit Award Letter Investme…" at bounding box center [600, 407] width 244 height 37
select select "other"
click at [478, 389] on select "Paystub Bank Statement Offer Letter Tax Documents Benefit Award Letter Investme…" at bounding box center [600, 407] width 244 height 37
click at [160, 510] on button "Submit documents" at bounding box center [117, 511] width 173 height 31
